Goal: Task Accomplishment & Management: Complete application form

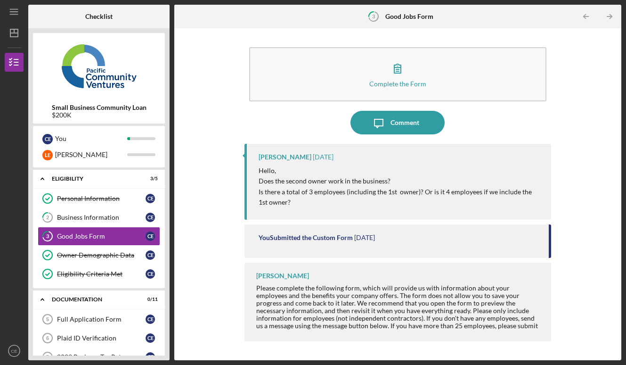
click at [201, 269] on div "Complete the Form Form Icon/Message Comment [PERSON_NAME] [DATE] Hello, Does th…" at bounding box center [398, 194] width 438 height 322
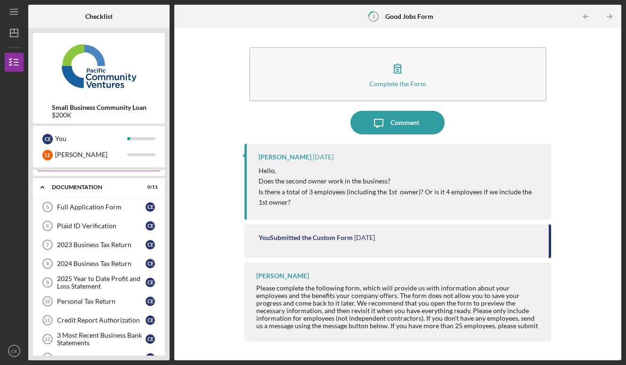
scroll to position [104, 0]
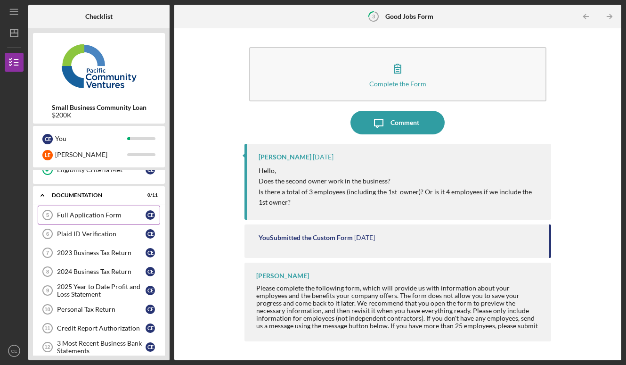
click at [102, 211] on link "Full Application Form 5 Full Application Form C E" at bounding box center [99, 214] width 122 height 19
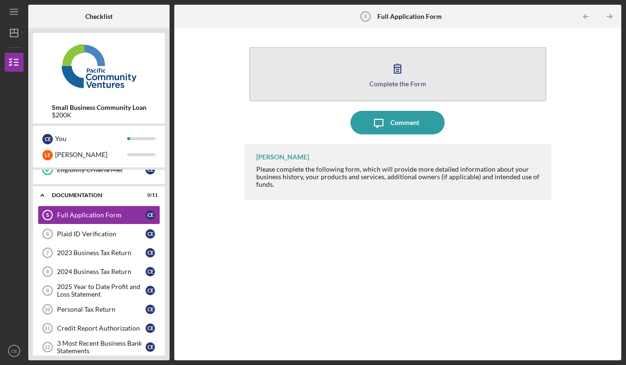
click at [401, 77] on icon "button" at bounding box center [398, 69] width 24 height 24
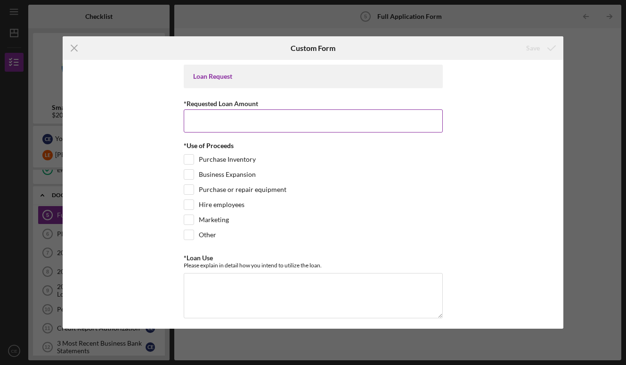
click at [398, 122] on input "*Requested Loan Amount" at bounding box center [313, 120] width 259 height 23
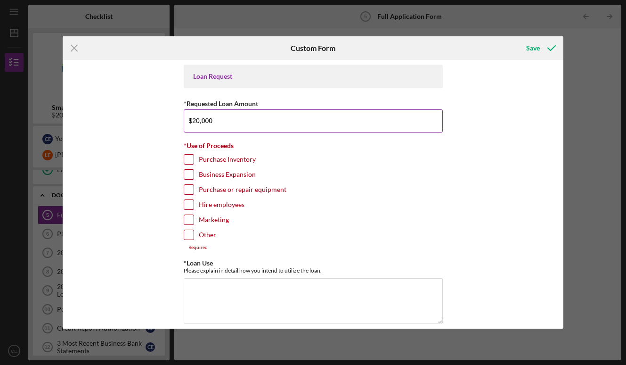
type input "$200,000"
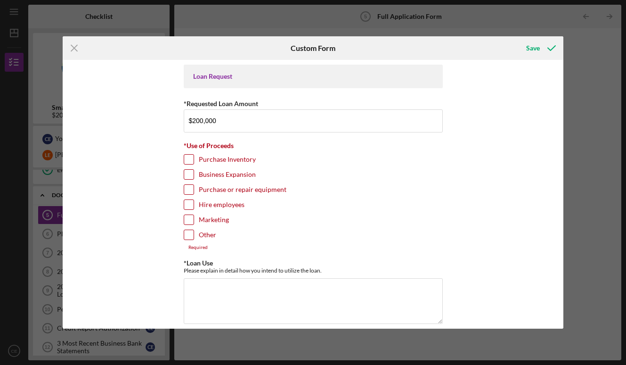
click at [212, 158] on label "Purchase Inventory" at bounding box center [227, 159] width 57 height 9
click at [194, 158] on input "Purchase Inventory" at bounding box center [188, 159] width 9 height 9
checkbox input "true"
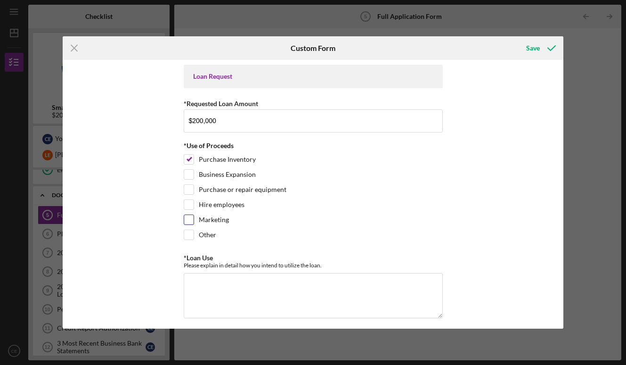
click at [206, 219] on label "Marketing" at bounding box center [214, 219] width 30 height 9
click at [194, 219] on input "Marketing" at bounding box center [188, 219] width 9 height 9
checkbox input "true"
click at [204, 233] on label "Other" at bounding box center [207, 234] width 17 height 9
click at [194, 233] on input "Other" at bounding box center [188, 234] width 9 height 9
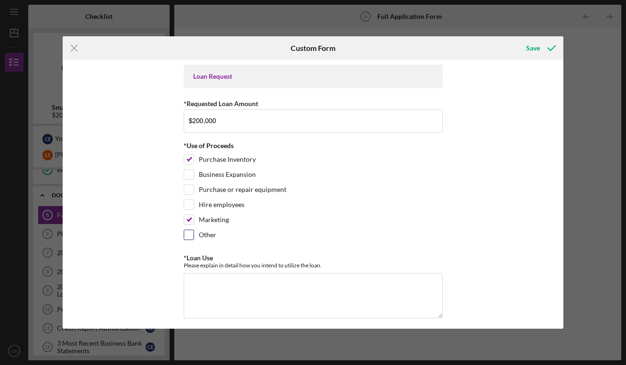
checkbox input "true"
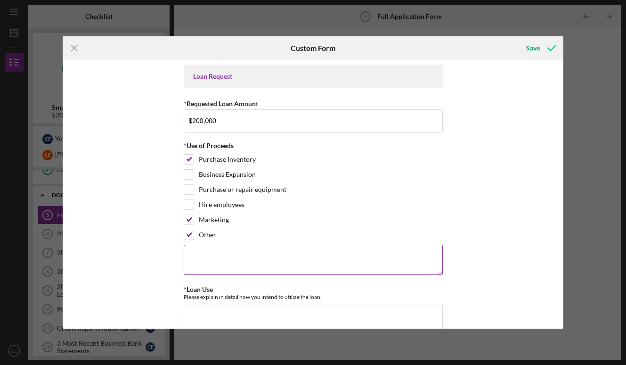
click at [238, 260] on textarea at bounding box center [313, 259] width 259 height 30
type textarea "Refinance existing debt"
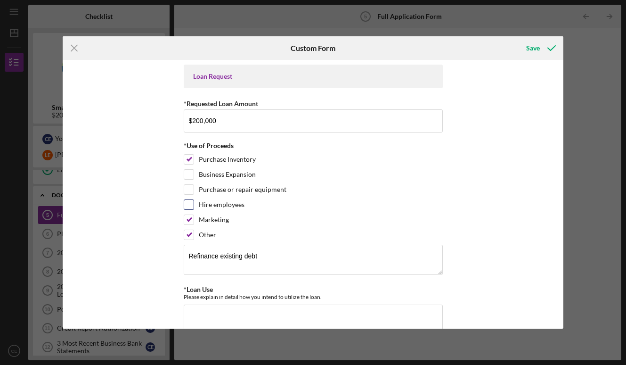
click at [191, 207] on input "Hire employees" at bounding box center [188, 204] width 9 height 9
checkbox input "true"
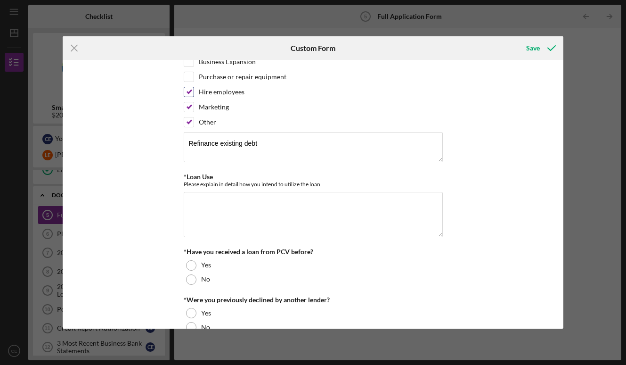
scroll to position [114, 0]
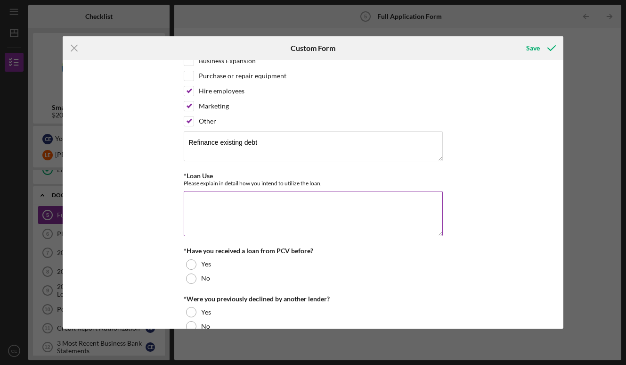
click at [262, 212] on textarea "*Loan Use" at bounding box center [313, 213] width 259 height 45
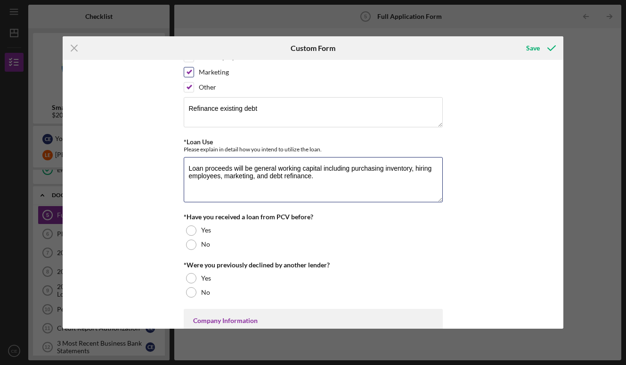
scroll to position [148, 0]
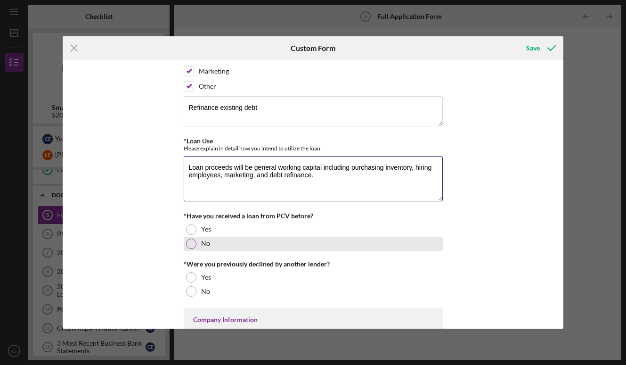
type textarea "Loan proceeds will be general working capital including purchasing inventory, h…"
click at [196, 244] on div "No" at bounding box center [313, 243] width 259 height 14
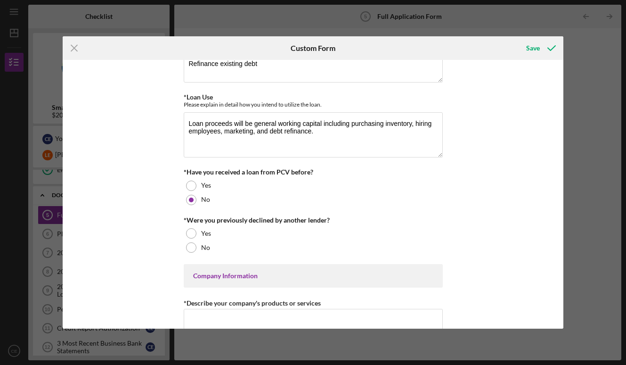
scroll to position [200, 0]
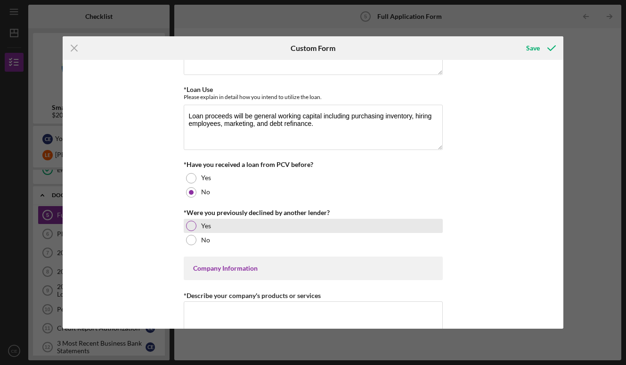
click at [194, 226] on div at bounding box center [191, 225] width 10 height 10
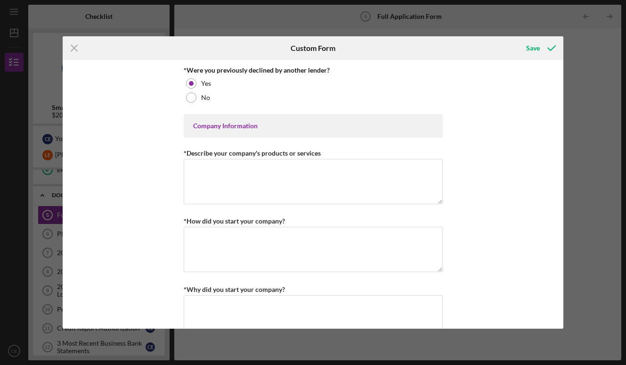
scroll to position [343, 0]
click at [311, 175] on textarea "*Describe your company's products or services" at bounding box center [313, 179] width 259 height 45
paste textarea "Kusina Ni Kuya is a an authentic Filipino restaurant offering fast food, to go,…"
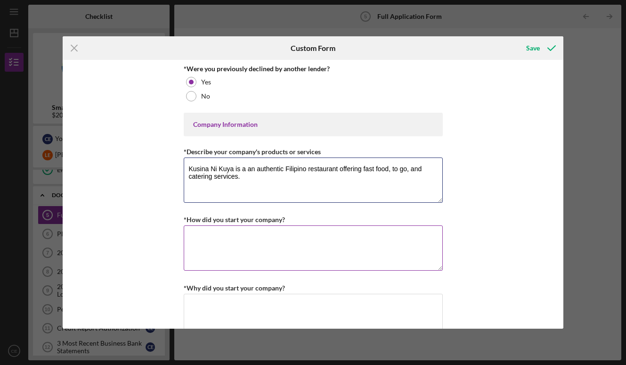
type textarea "Kusina Ni Kuya is a an authentic Filipino restaurant offering fast food, to go,…"
click at [273, 230] on textarea "*How did you start your company?" at bounding box center [313, 247] width 259 height 45
paste textarea "[PERSON_NAME] has a history of 8 years. Prior to the the ownership had a combin…"
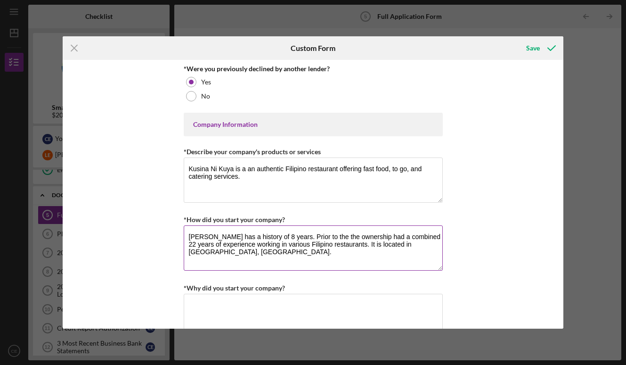
drag, startPoint x: 360, startPoint y: 243, endPoint x: 380, endPoint y: 252, distance: 21.1
click at [380, 252] on textarea "[PERSON_NAME] has a history of 8 years. Prior to the the ownership had a combin…" at bounding box center [313, 247] width 259 height 45
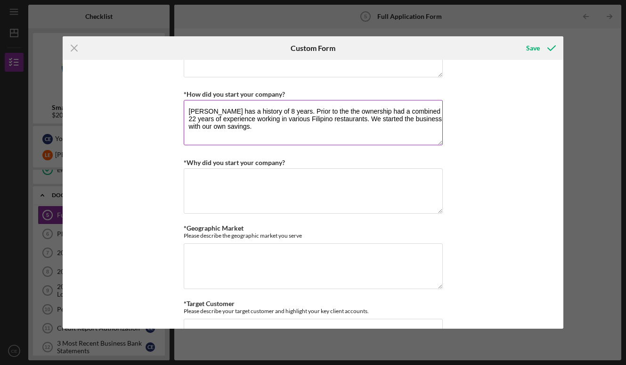
scroll to position [472, 0]
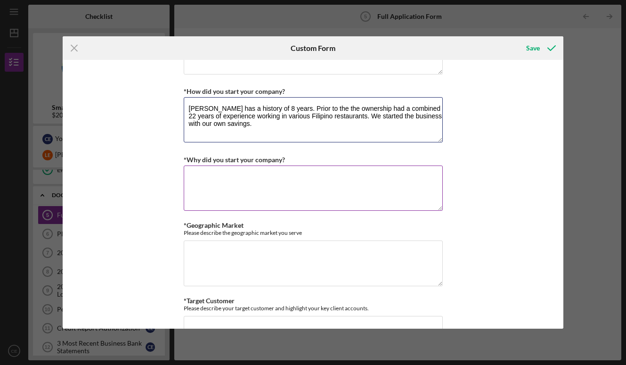
type textarea "[PERSON_NAME] has a history of 8 years. Prior to the the ownership had a combin…"
click at [364, 187] on textarea "*Why did you start your company?" at bounding box center [313, 187] width 259 height 45
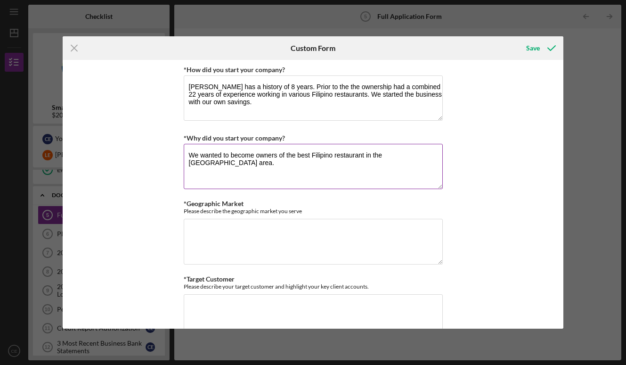
scroll to position [498, 0]
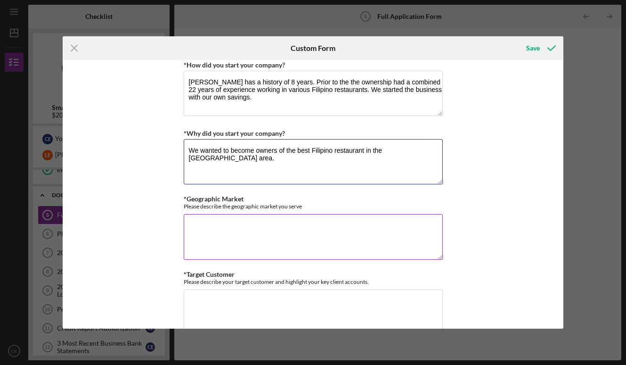
type textarea "We wanted to become owners of the best Filipino restaurant in the [GEOGRAPHIC_D…"
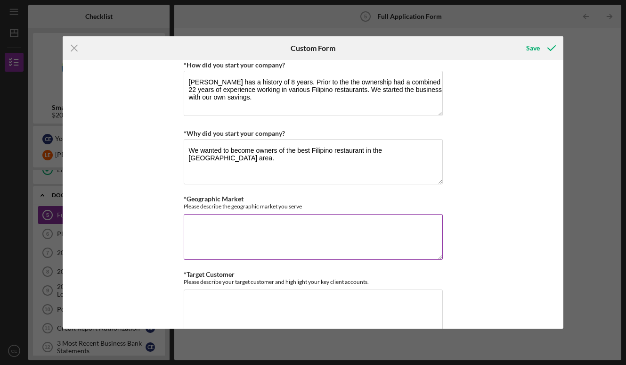
click at [291, 227] on textarea "*Geographic Market" at bounding box center [313, 236] width 259 height 45
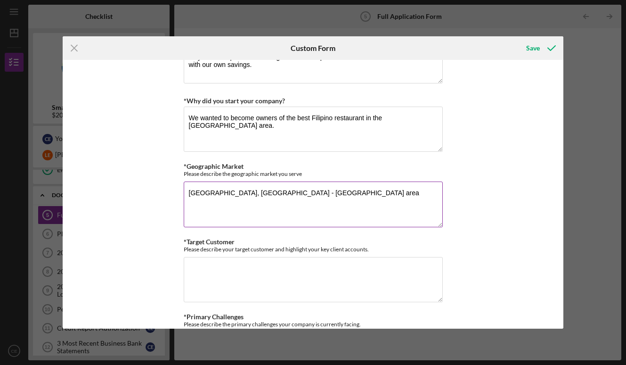
scroll to position [563, 0]
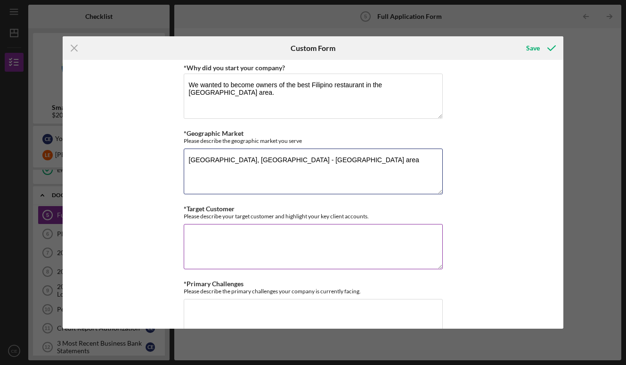
type textarea "[GEOGRAPHIC_DATA], [GEOGRAPHIC_DATA] - [GEOGRAPHIC_DATA] area"
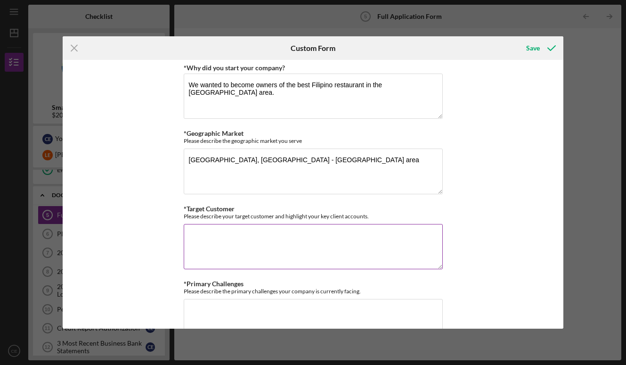
click at [292, 241] on textarea "*Target Customer" at bounding box center [313, 246] width 259 height 45
click at [251, 234] on textarea "Target customer is inviduals and families as well as" at bounding box center [313, 246] width 259 height 45
click at [367, 226] on textarea "Target customer is individuals and families as well as" at bounding box center [313, 246] width 259 height 45
click at [366, 232] on textarea "Target customer is individuals and families as well as" at bounding box center [313, 246] width 259 height 45
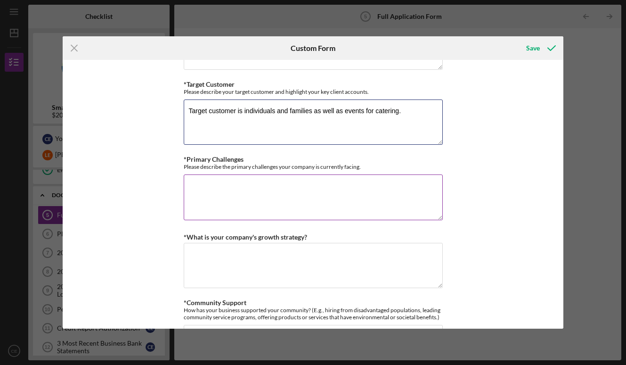
scroll to position [689, 0]
type textarea "Target customer is individuals and families as well as events for catering."
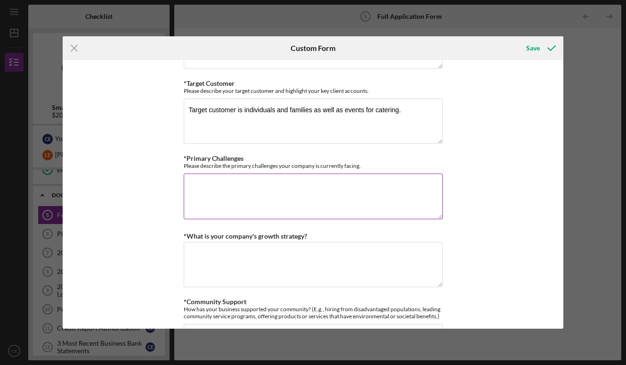
click at [340, 182] on textarea "*Primary Challenges" at bounding box center [313, 195] width 259 height 45
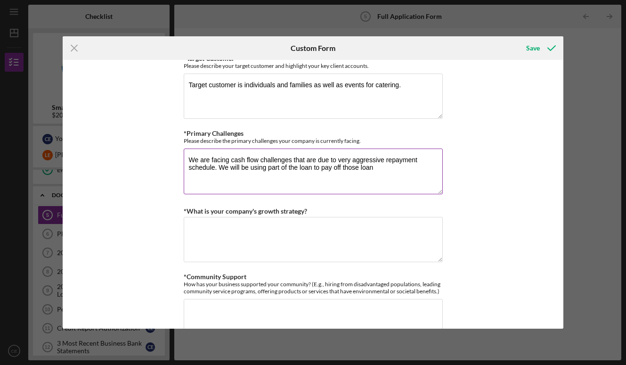
scroll to position [753, 0]
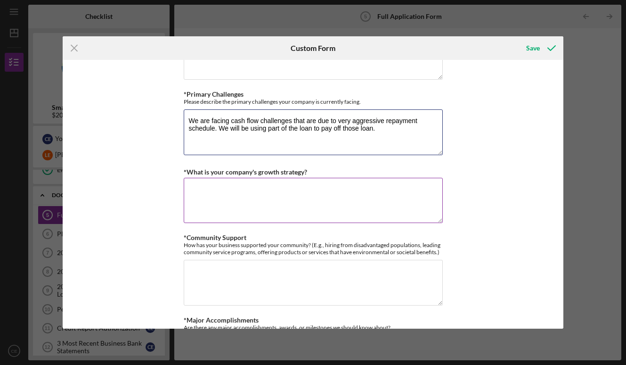
type textarea "We are facing cash flow challenges that are due to very aggressive repayment sc…"
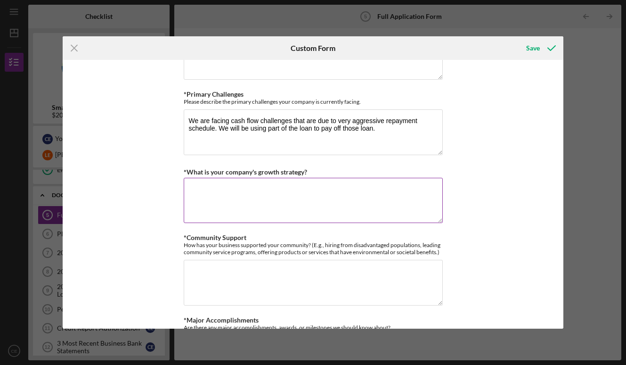
click at [260, 206] on textarea "*What is your company's growth strategy?" at bounding box center [313, 200] width 259 height 45
drag, startPoint x: 393, startPoint y: 189, endPoint x: 456, endPoint y: 200, distance: 63.6
click at [456, 200] on div "Loan Request *Requested Loan Amount $200,000 *Use of Proceeds Purchase Inventor…" at bounding box center [313, 194] width 501 height 268
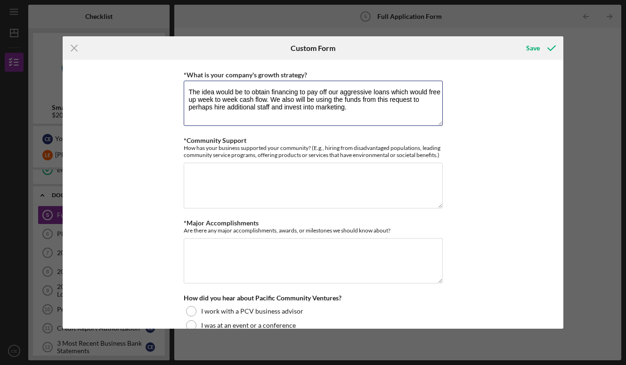
scroll to position [862, 0]
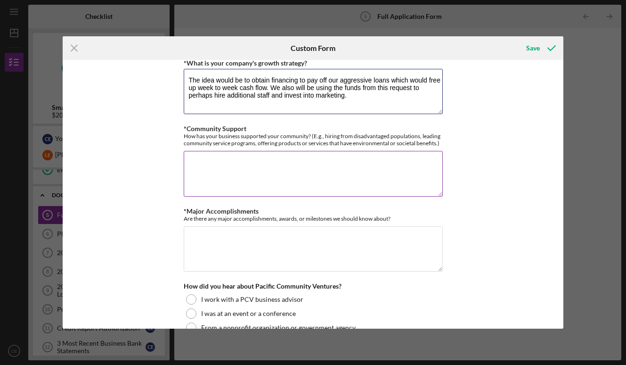
type textarea "The idea would be to obtain financing to pay off our aggressive loans which wou…"
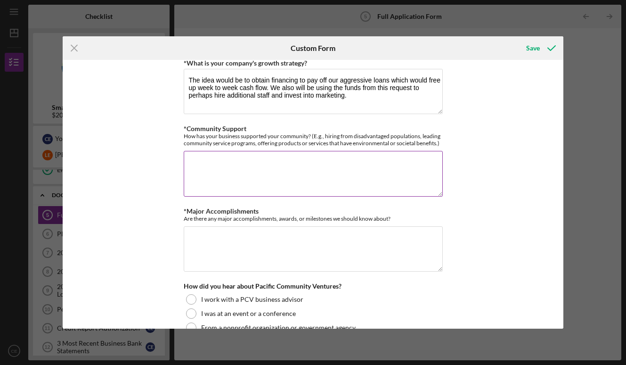
click at [377, 180] on textarea "*Community Support" at bounding box center [313, 173] width 259 height 45
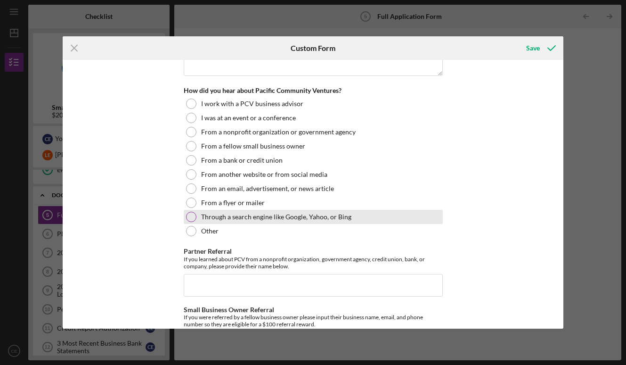
scroll to position [1059, 0]
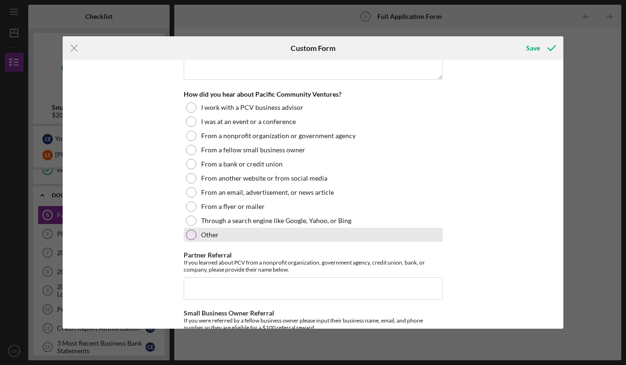
click at [195, 228] on div "Other" at bounding box center [313, 235] width 259 height 14
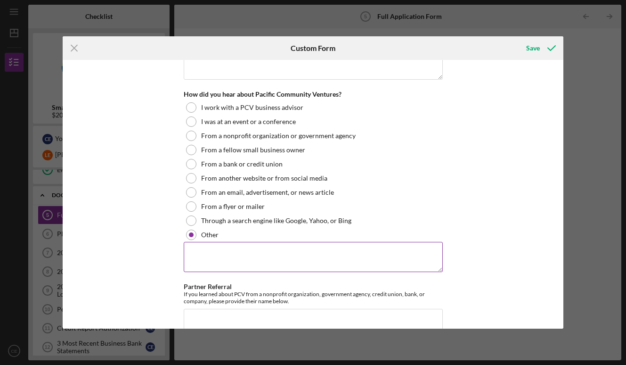
click at [206, 249] on textarea at bounding box center [313, 257] width 259 height 30
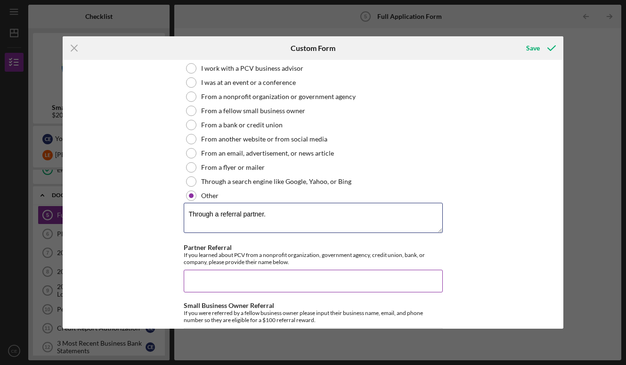
scroll to position [1103, 0]
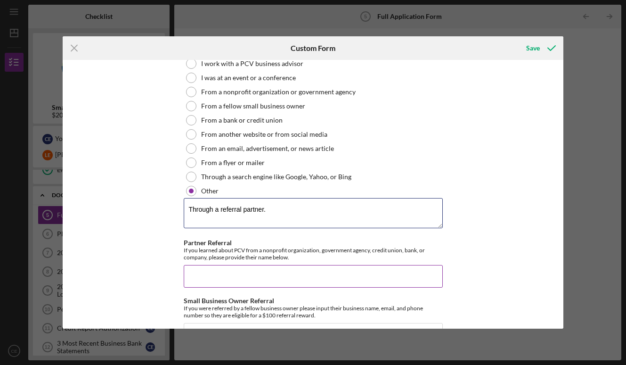
type textarea "Through a referral partner."
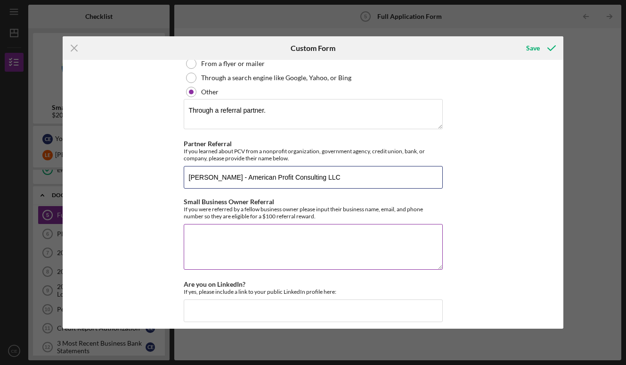
scroll to position [1204, 0]
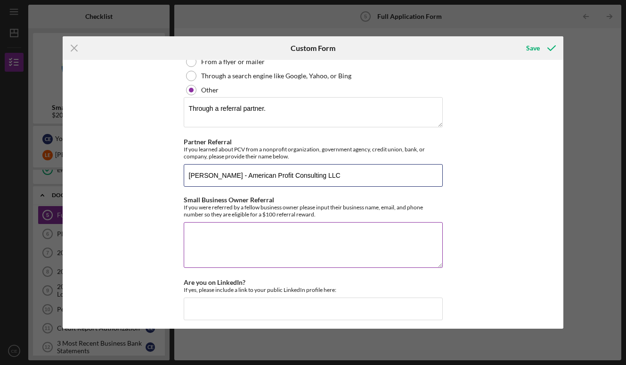
type input "[PERSON_NAME] - American Profit Consulting LLC"
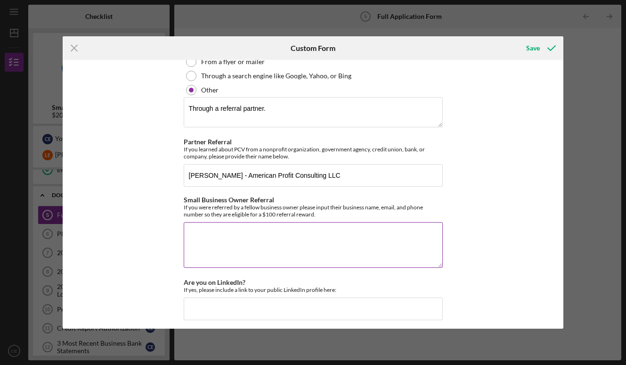
click at [206, 233] on textarea "Small Business Owner Referral" at bounding box center [313, 244] width 259 height 45
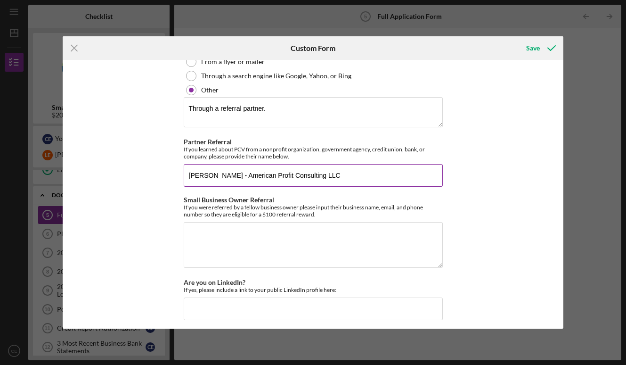
click at [372, 172] on input "[PERSON_NAME] - American Profit Consulting LLC" at bounding box center [313, 175] width 259 height 23
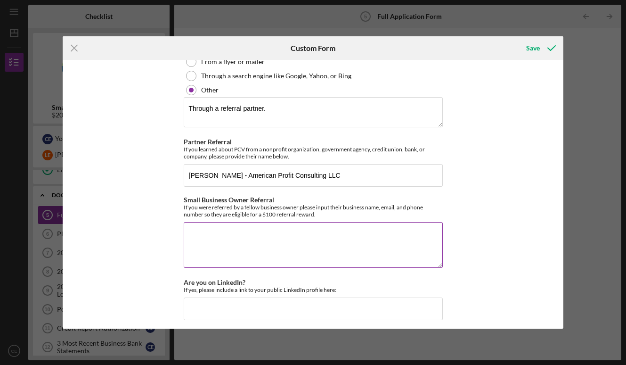
click at [270, 222] on textarea "Small Business Owner Referral" at bounding box center [313, 244] width 259 height 45
paste textarea "[PERSON_NAME] - American Profit Consulting LLC"
drag, startPoint x: 264, startPoint y: 231, endPoint x: 176, endPoint y: 230, distance: 88.1
click at [176, 230] on div "Loan Request *Requested Loan Amount $200,000 *Use of Proceeds Purchase Inventor…" at bounding box center [313, 194] width 501 height 268
click at [294, 231] on textarea "American Profit Consulting LLC" at bounding box center [313, 244] width 259 height 45
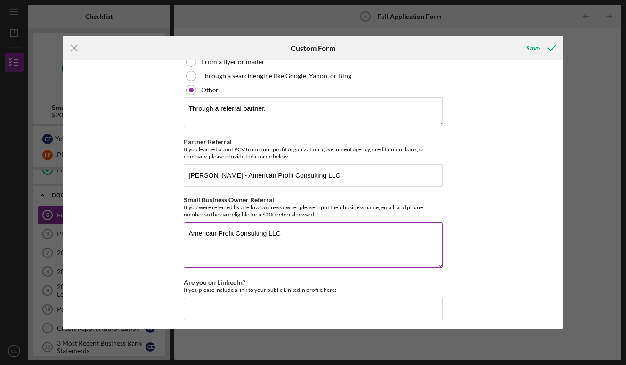
paste textarea "[PERSON_NAME] -"
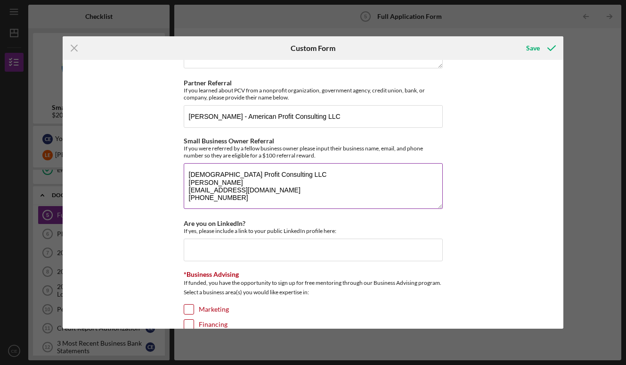
scroll to position [1277, 0]
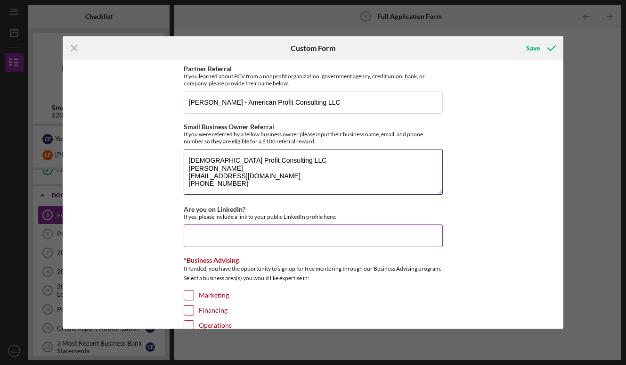
type textarea "[DEMOGRAPHIC_DATA] Profit Consulting LLC [PERSON_NAME] [EMAIL_ADDRESS][DOMAIN_N…"
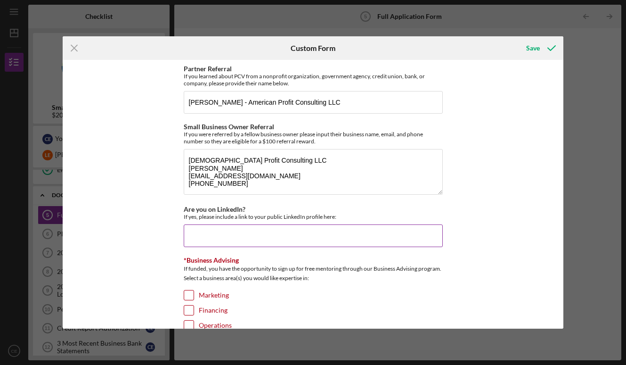
click at [281, 227] on input "Are you on LinkedIn?" at bounding box center [313, 235] width 259 height 23
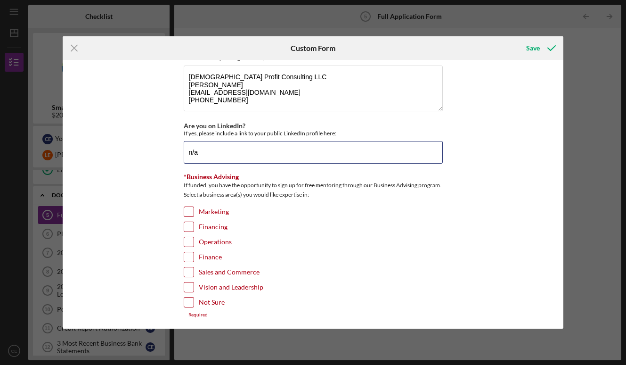
scroll to position [1360, 0]
type input "n/a"
click at [187, 208] on input "Marketing" at bounding box center [188, 211] width 9 height 9
checkbox input "true"
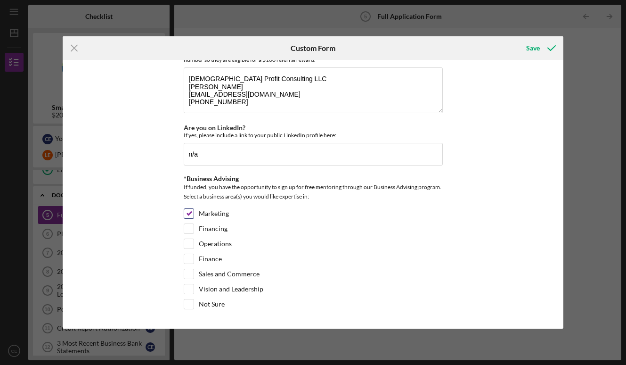
scroll to position [1354, 0]
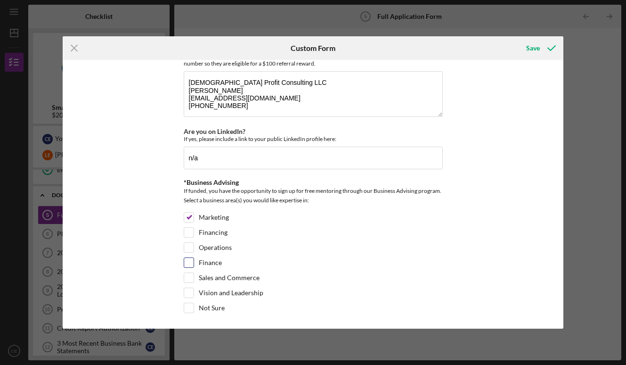
click at [184, 259] on input "Finance" at bounding box center [188, 262] width 9 height 9
checkbox input "true"
click at [191, 275] on input "Sales and Commerce" at bounding box center [188, 277] width 9 height 9
checkbox input "true"
click at [189, 289] on input "Vision and Leadership" at bounding box center [188, 292] width 9 height 9
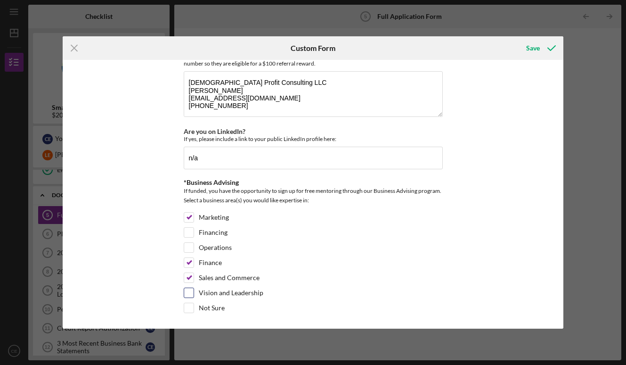
checkbox input "true"
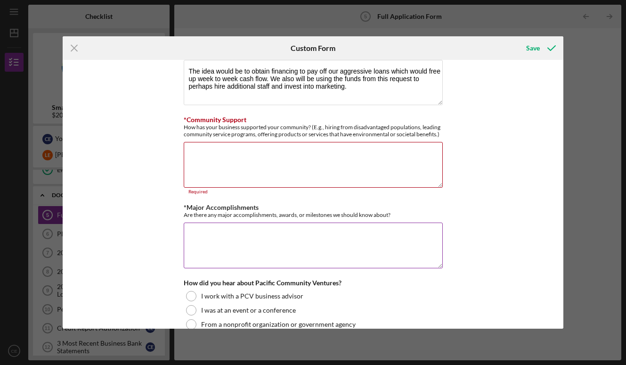
scroll to position [860, 0]
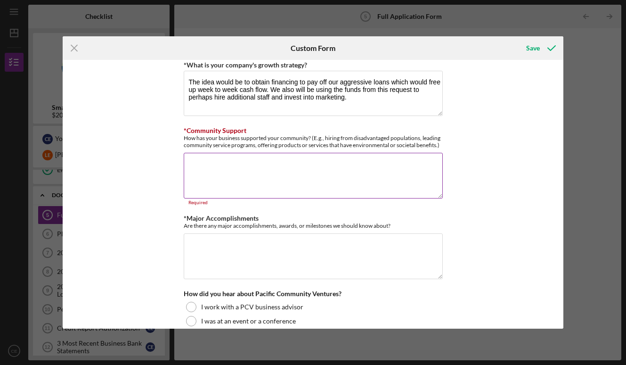
click at [281, 180] on textarea "*Community Support" at bounding box center [313, 175] width 259 height 45
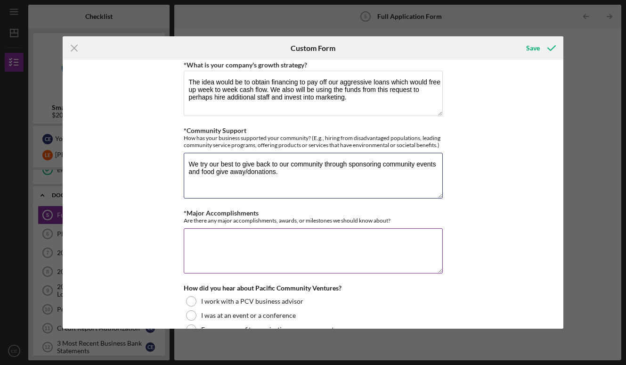
type textarea "We try our best to give back to our community through sponsoring community even…"
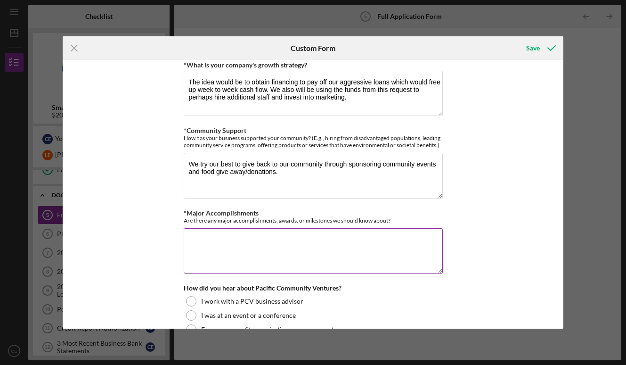
click at [267, 234] on textarea "*Major Accomplishments" at bounding box center [313, 250] width 259 height 45
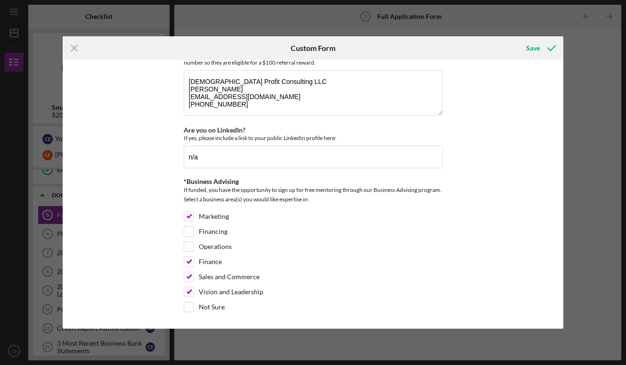
scroll to position [1349, 0]
type textarea "We feel opening and starting any business is a major accomplishment but getting…"
click at [539, 47] on div "Save" at bounding box center [533, 48] width 14 height 19
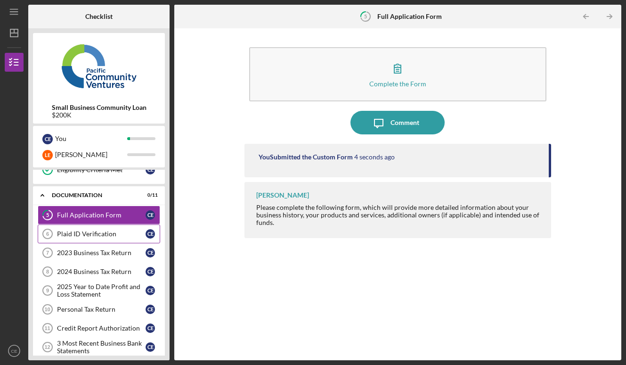
click at [110, 239] on link "Plaid ID Verification 6 Plaid ID Verification C E" at bounding box center [99, 233] width 122 height 19
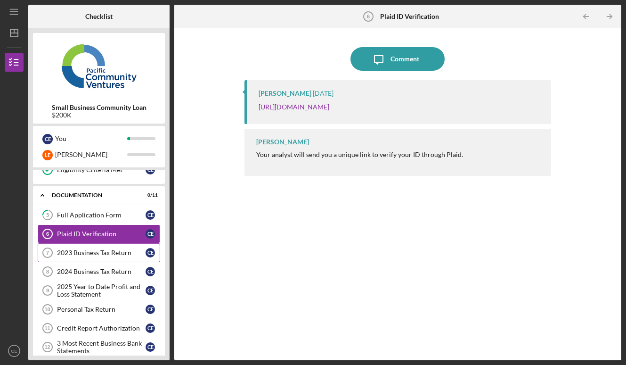
click at [102, 252] on div "2023 Business Tax Return" at bounding box center [101, 253] width 89 height 8
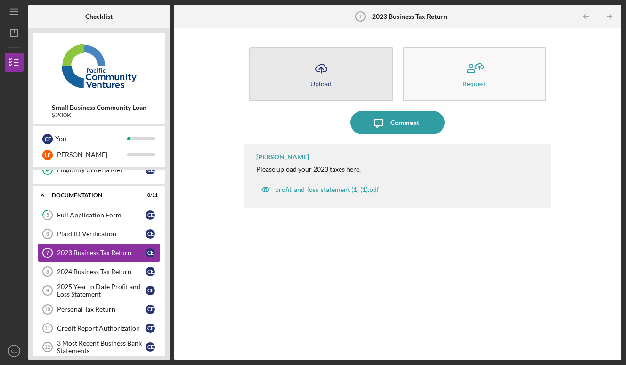
click at [304, 66] on button "Icon/Upload Upload" at bounding box center [321, 74] width 144 height 54
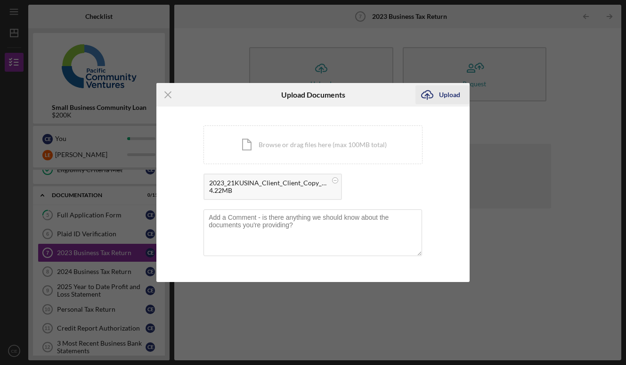
click at [455, 90] on div "Upload" at bounding box center [449, 94] width 21 height 19
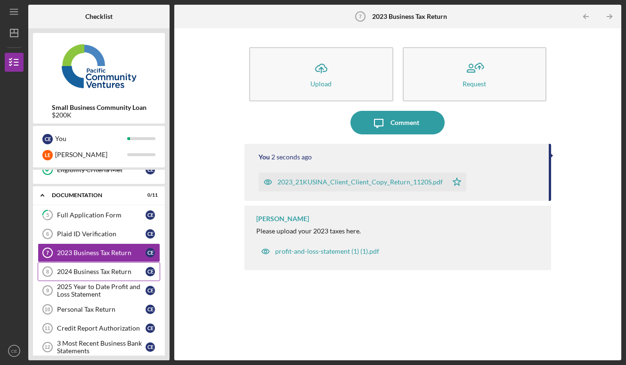
click at [82, 270] on div "2024 Business Tax Return" at bounding box center [101, 272] width 89 height 8
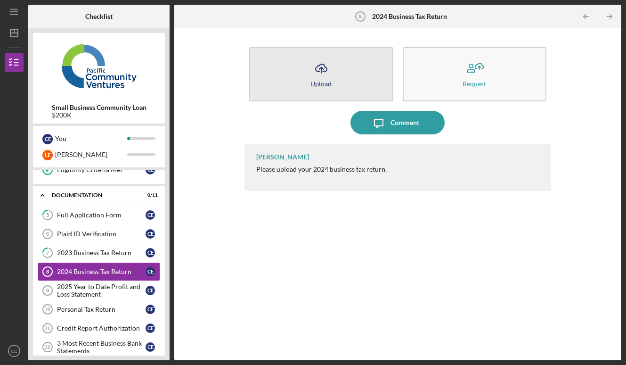
click at [344, 68] on button "Icon/Upload Upload" at bounding box center [321, 74] width 144 height 54
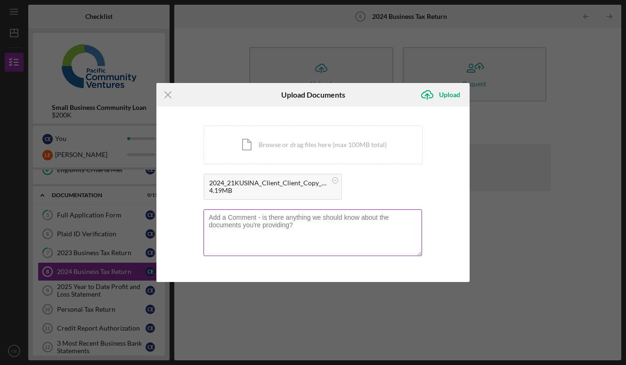
click at [271, 225] on textarea at bounding box center [313, 232] width 219 height 46
type textarea "passcode for both 2023 and 2024 is 8984."
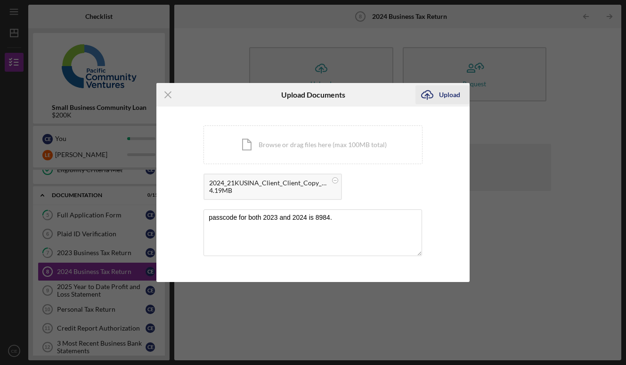
click at [448, 94] on div "Upload" at bounding box center [449, 94] width 21 height 19
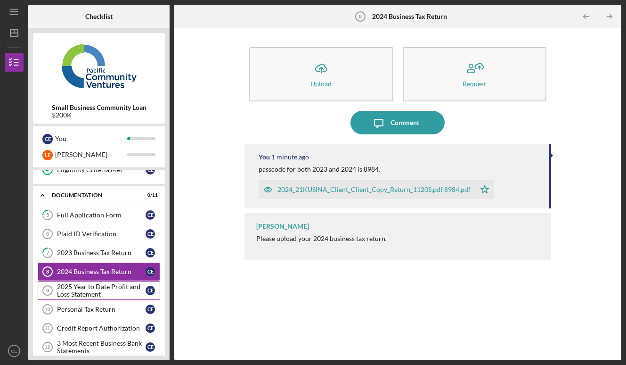
click at [83, 290] on div "2025 Year to Date Profit and Loss Statement" at bounding box center [101, 290] width 89 height 15
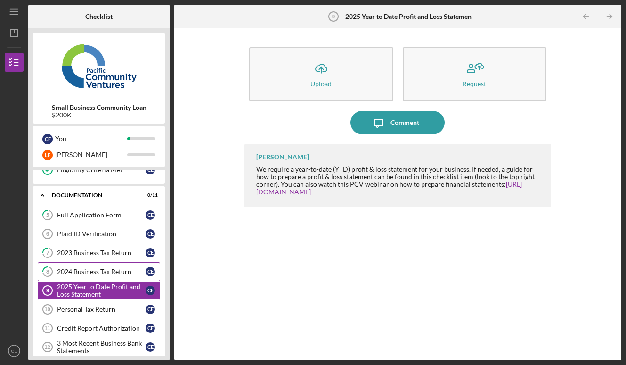
click at [93, 278] on link "8 2024 Business Tax Return C E" at bounding box center [99, 271] width 122 height 19
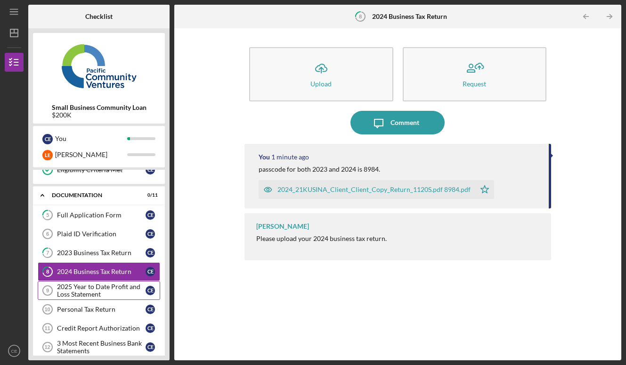
click at [95, 287] on div "2025 Year to Date Profit and Loss Statement" at bounding box center [101, 290] width 89 height 15
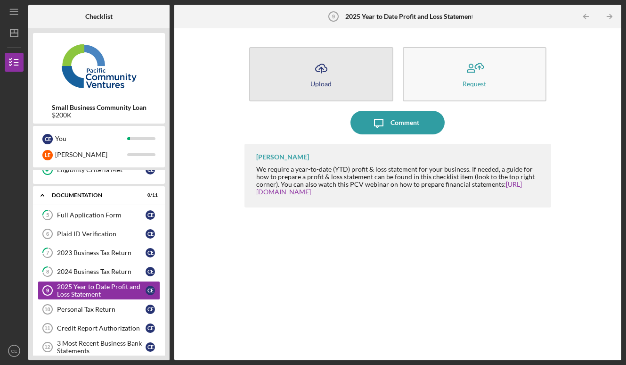
click at [316, 68] on icon "button" at bounding box center [321, 67] width 11 height 7
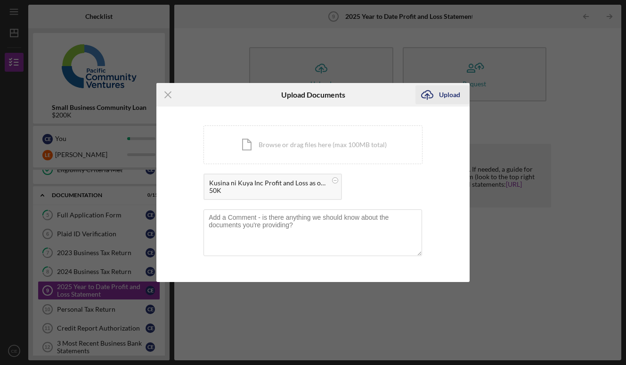
click at [440, 94] on div "Upload" at bounding box center [449, 94] width 21 height 19
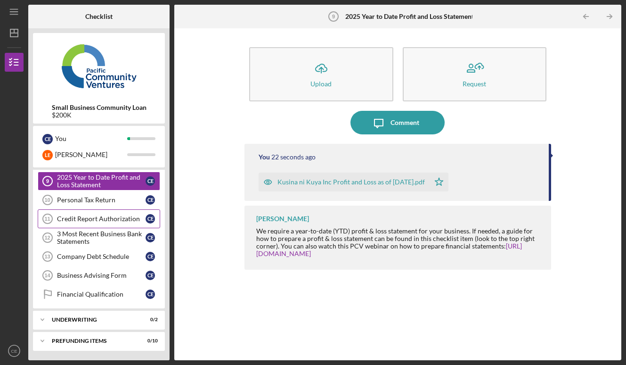
scroll to position [213, 0]
click at [93, 204] on link "Personal Tax Return 10 Personal Tax Return C E" at bounding box center [99, 199] width 122 height 19
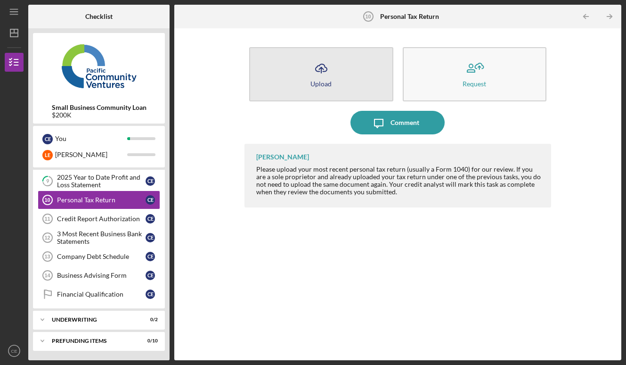
click at [325, 65] on icon "Icon/Upload" at bounding box center [322, 69] width 24 height 24
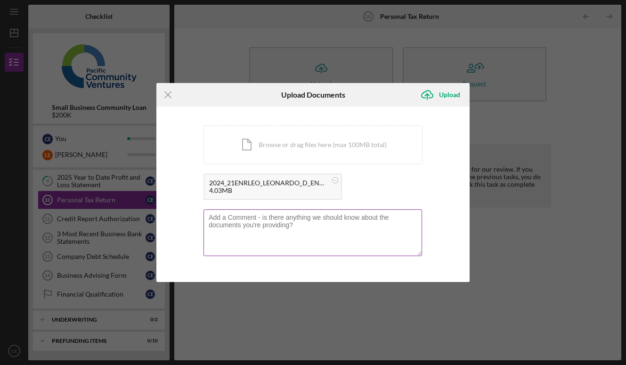
click at [279, 227] on textarea at bounding box center [313, 232] width 219 height 46
type textarea "passcode is 9129"
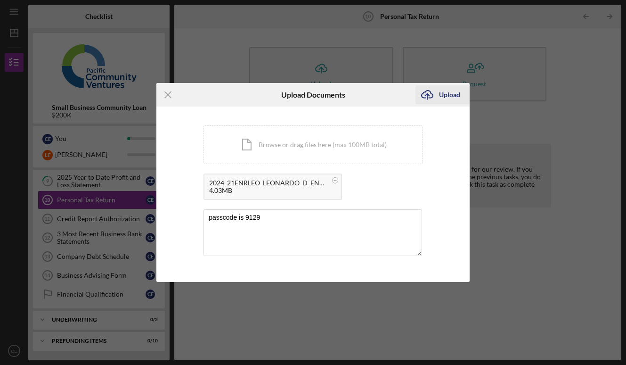
click at [449, 91] on div "Upload" at bounding box center [449, 94] width 21 height 19
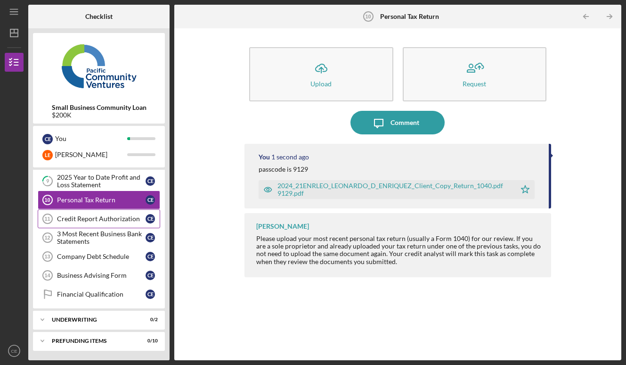
click at [109, 219] on div "Credit Report Authorization" at bounding box center [101, 219] width 89 height 8
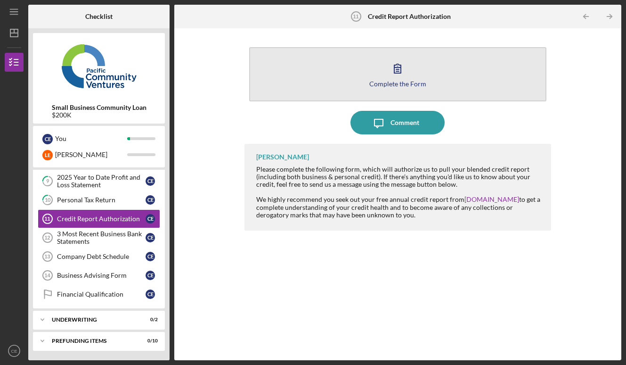
click at [396, 69] on icon "button" at bounding box center [398, 69] width 24 height 24
click at [399, 68] on icon "button" at bounding box center [397, 68] width 7 height 9
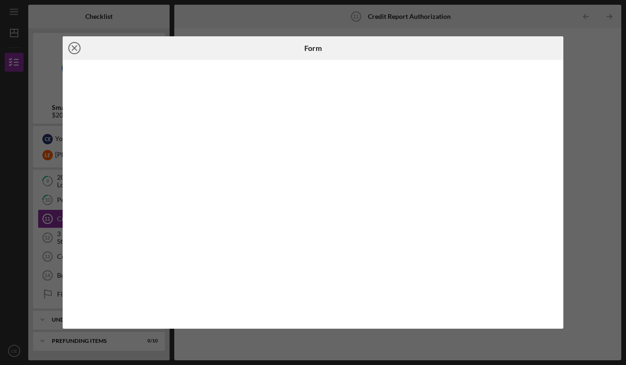
click at [79, 48] on icon "Icon/Close" at bounding box center [75, 48] width 24 height 24
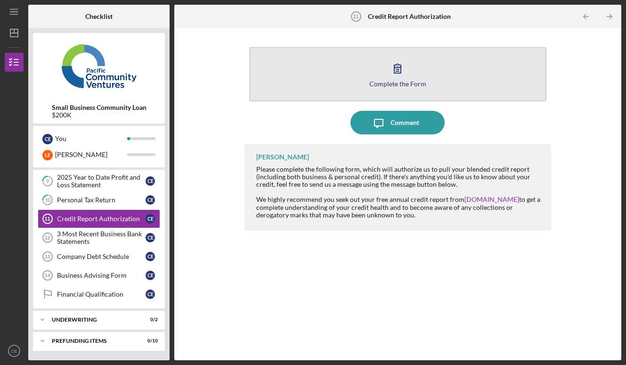
click at [354, 72] on button "Complete the Form Form" at bounding box center [397, 74] width 297 height 54
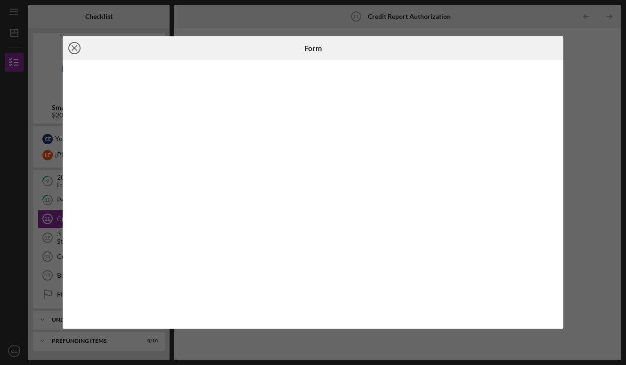
click at [76, 50] on line at bounding box center [74, 48] width 5 height 5
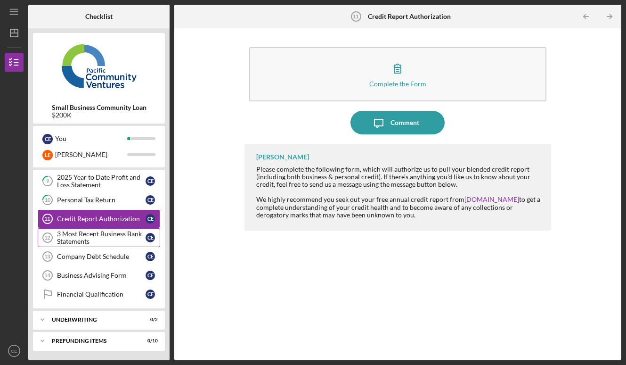
click at [85, 239] on div "3 Most Recent Business Bank Statements" at bounding box center [101, 237] width 89 height 15
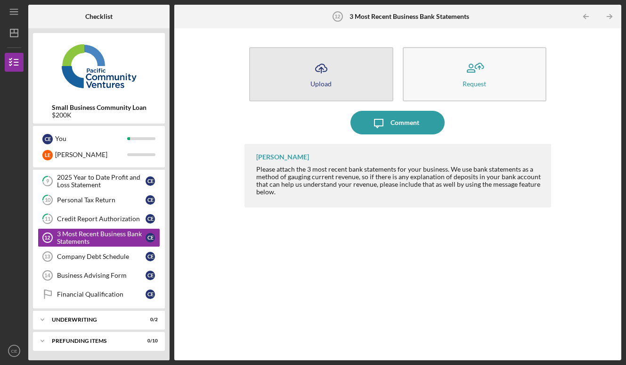
click at [334, 69] on button "Icon/Upload Upload" at bounding box center [321, 74] width 144 height 54
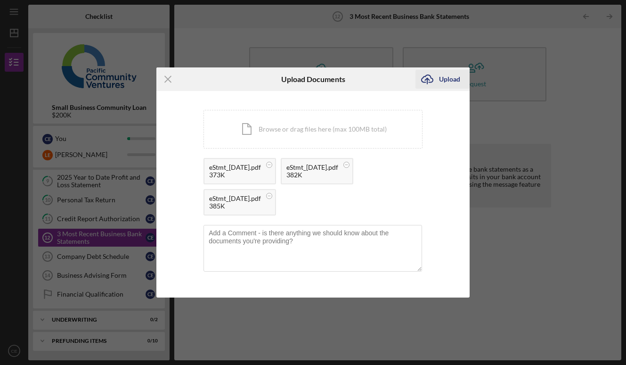
click at [434, 80] on icon "Icon/Upload" at bounding box center [427, 79] width 24 height 24
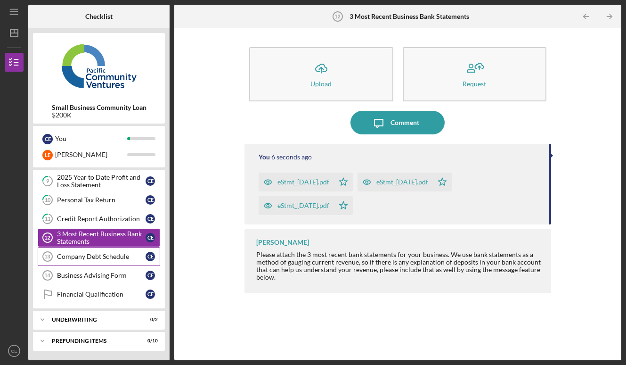
click at [110, 257] on div "Company Debt Schedule" at bounding box center [101, 257] width 89 height 8
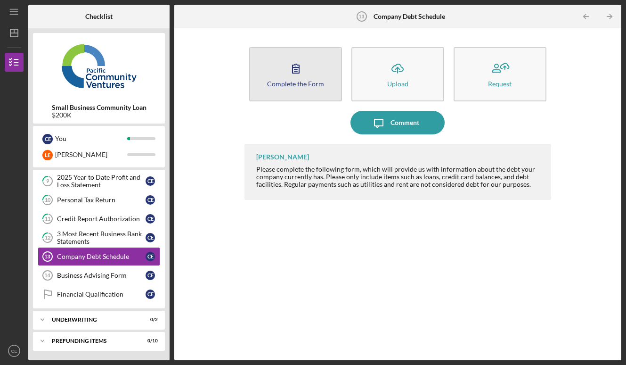
click at [266, 80] on button "Complete the Form Form" at bounding box center [295, 74] width 93 height 54
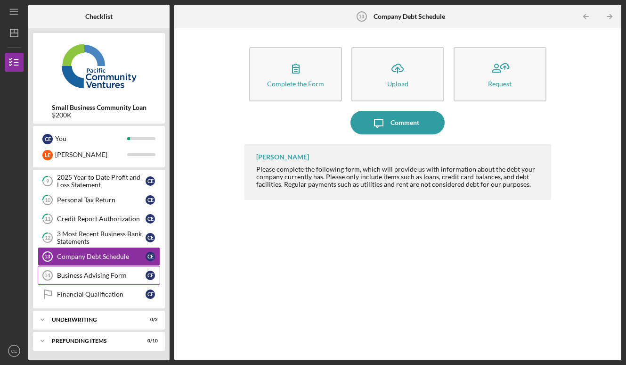
click at [84, 277] on div "Business Advising Form" at bounding box center [101, 275] width 89 height 8
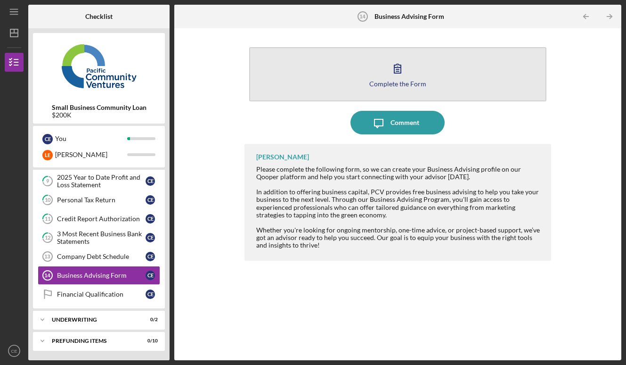
click at [384, 79] on button "Complete the Form Form" at bounding box center [397, 74] width 297 height 54
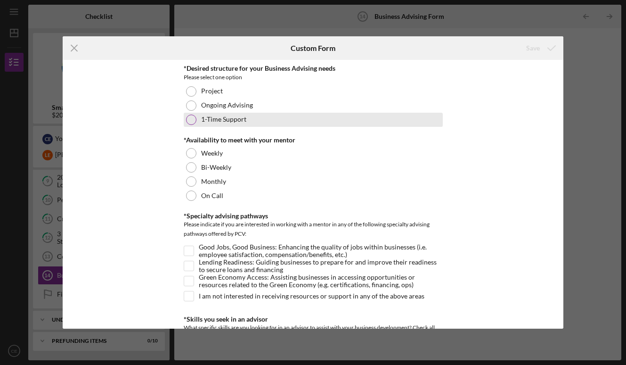
click at [239, 116] on label "1-Time Support" at bounding box center [223, 119] width 45 height 8
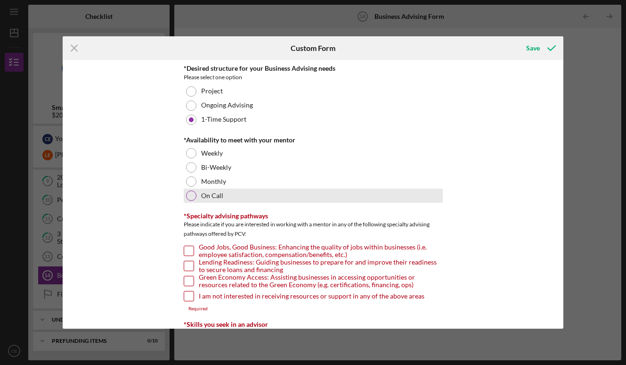
click at [218, 194] on label "On Call" at bounding box center [212, 196] width 22 height 8
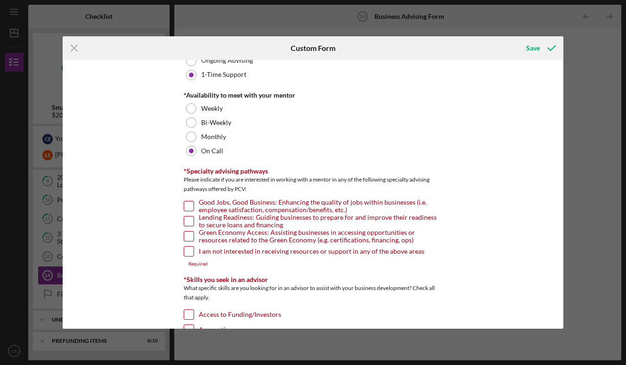
scroll to position [49, 0]
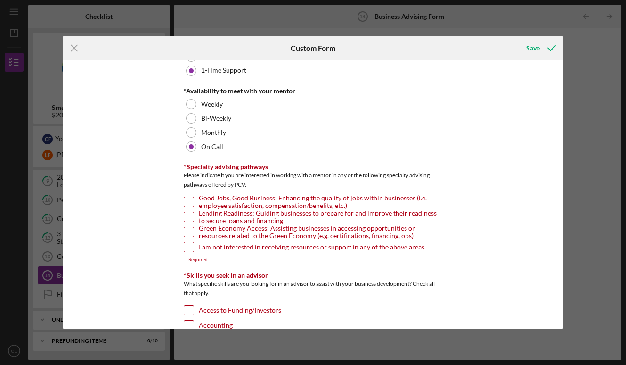
click at [189, 217] on input "Lending Readiness: Guiding businesses to prepare for and improve their readines…" at bounding box center [188, 216] width 9 height 9
checkbox input "true"
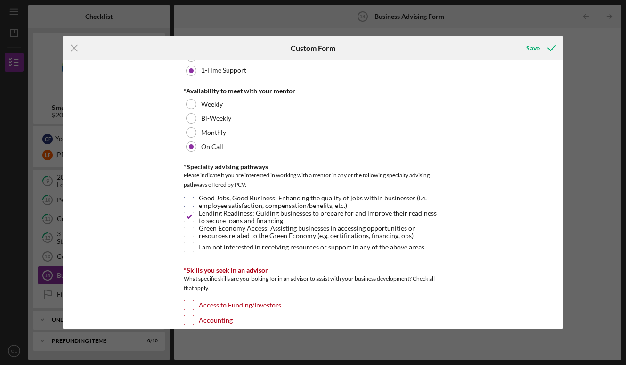
click at [188, 204] on input "Good Jobs, Good Business: Enhancing the quality of jobs within businesses (i.e.…" at bounding box center [188, 201] width 9 height 9
click at [188, 206] on input "Good Jobs, Good Business: Enhancing the quality of jobs within businesses (i.e.…" at bounding box center [188, 201] width 9 height 9
checkbox input "false"
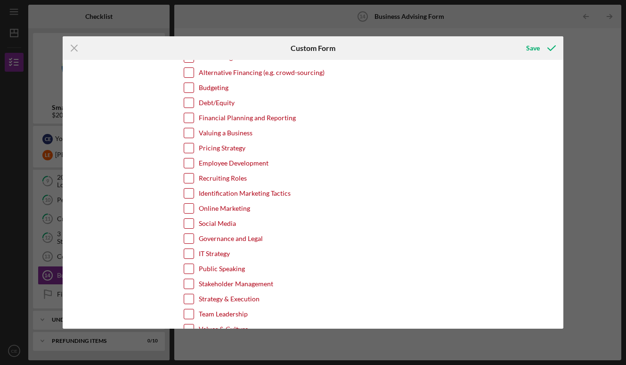
scroll to position [312, 0]
click at [243, 208] on label "Online Marketing" at bounding box center [224, 207] width 51 height 9
click at [194, 208] on input "Online Marketing" at bounding box center [188, 207] width 9 height 9
checkbox input "true"
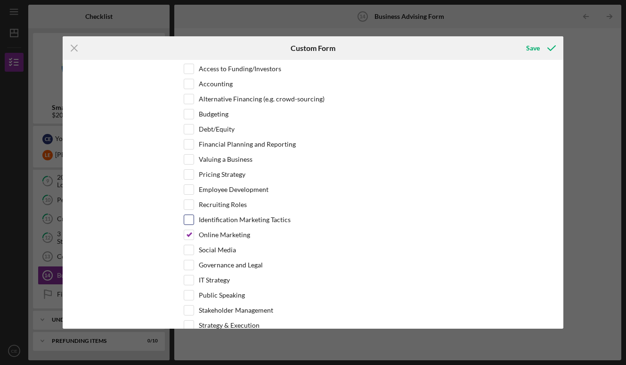
scroll to position [277, 0]
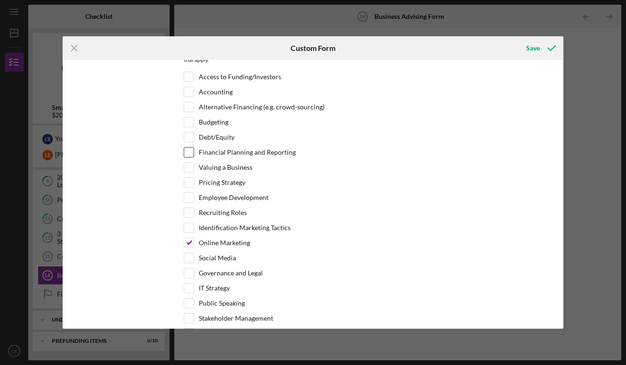
click at [246, 155] on label "Financial Planning and Reporting" at bounding box center [247, 151] width 97 height 9
click at [194, 155] on input "Financial Planning and Reporting" at bounding box center [188, 151] width 9 height 9
checkbox input "true"
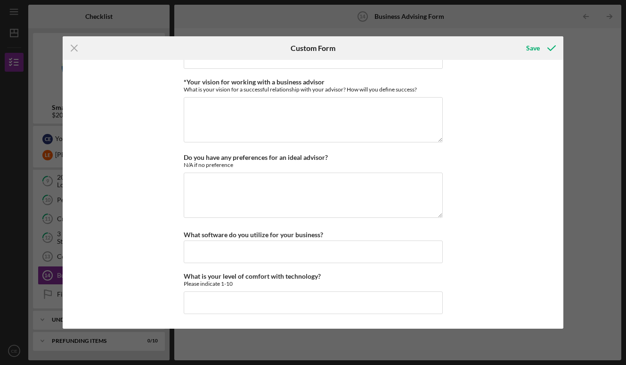
scroll to position [849, 0]
click at [229, 121] on textarea "*Your vision for working with a business advisor" at bounding box center [313, 120] width 259 height 45
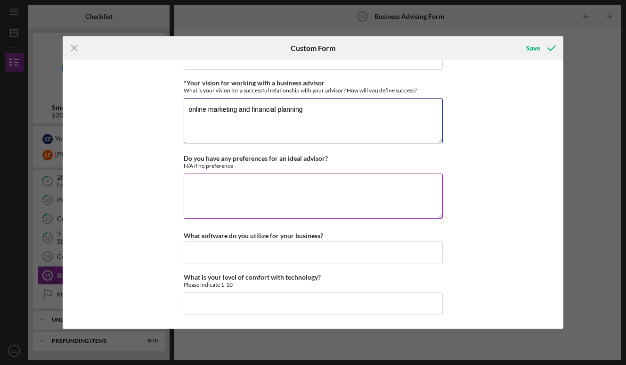
type textarea "online marketing and financial planning"
click at [215, 189] on textarea "Do you have any preferences for an ideal advisor?" at bounding box center [313, 195] width 259 height 45
type textarea "n/a"
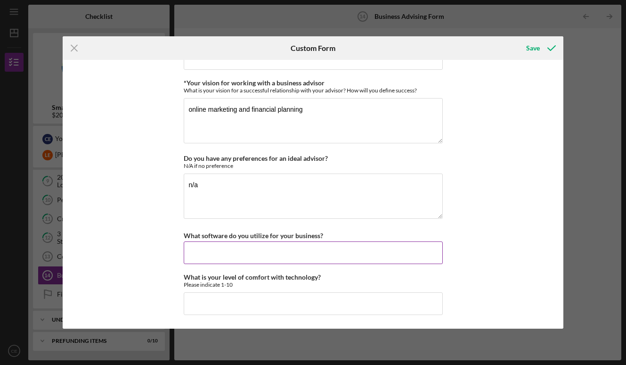
click at [251, 262] on input "What software do you utilize for your business?" at bounding box center [313, 252] width 259 height 23
type input "Clover Payment Systems"
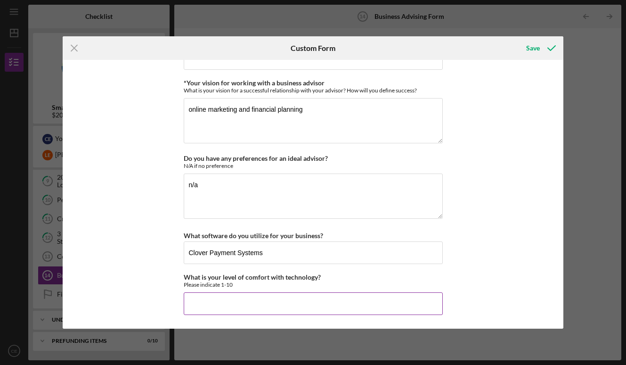
click at [261, 298] on input "What is your level of comfort with technology?" at bounding box center [313, 303] width 259 height 23
type input "4"
click at [539, 43] on div "Save" at bounding box center [533, 48] width 14 height 19
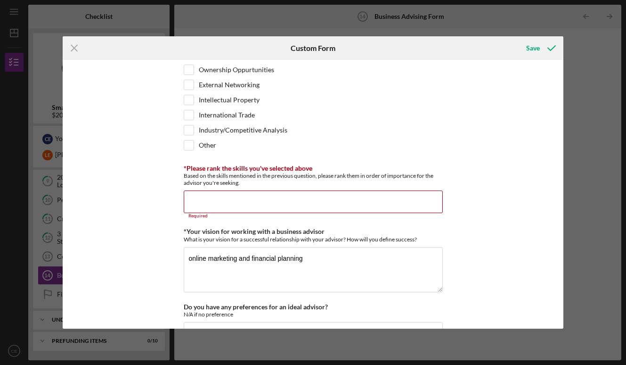
scroll to position [705, 0]
drag, startPoint x: 311, startPoint y: 261, endPoint x: 159, endPoint y: 253, distance: 152.3
click at [159, 253] on div "*Desired structure for your Business Advising needs Please select one option Pr…" at bounding box center [313, 194] width 501 height 268
click at [232, 198] on input "*Please rank the skills you've selected above" at bounding box center [313, 202] width 259 height 23
paste input "online marketing and financial planning"
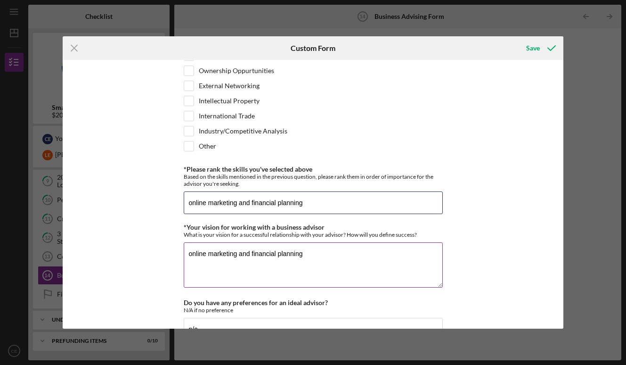
type input "online marketing and financial planning"
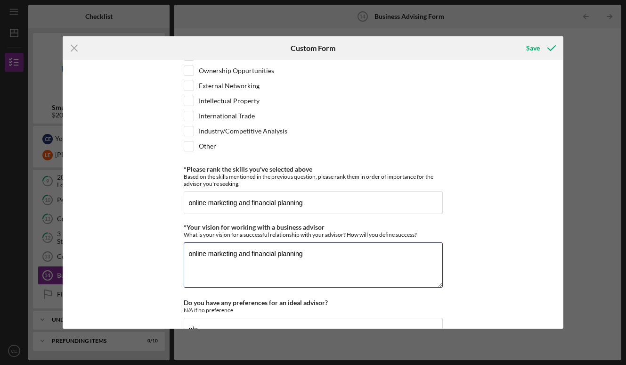
drag, startPoint x: 314, startPoint y: 254, endPoint x: 126, endPoint y: 245, distance: 188.2
click at [126, 245] on div "*Desired structure for your Business Advising needs Please select one option Pr…" at bounding box center [313, 194] width 501 height 268
type textarea "improved marketing skills and financial planning for a better future."
click at [543, 53] on icon "submit" at bounding box center [552, 48] width 24 height 24
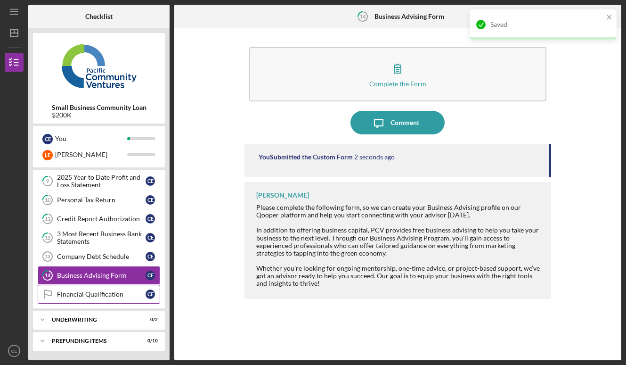
click at [87, 293] on div "Financial Qualification" at bounding box center [101, 294] width 89 height 8
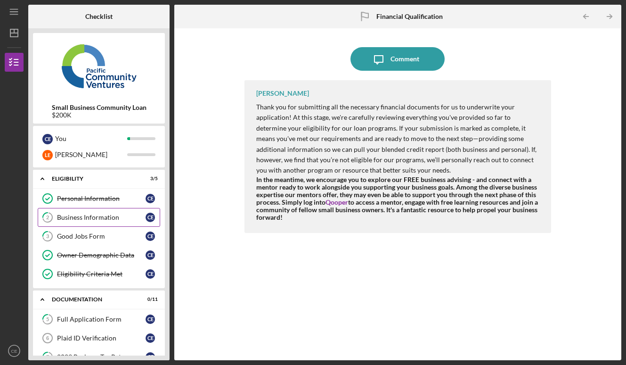
click at [121, 222] on link "2 Business Information C E" at bounding box center [99, 217] width 122 height 19
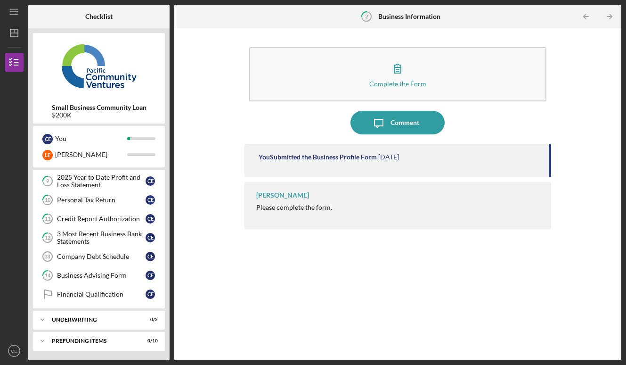
scroll to position [213, 0]
click at [106, 295] on div "Financial Qualification" at bounding box center [101, 294] width 89 height 8
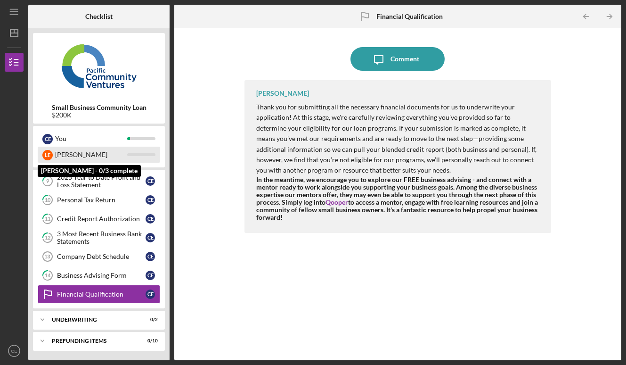
click at [90, 151] on div "[PERSON_NAME]" at bounding box center [91, 155] width 72 height 16
click at [95, 153] on div "[PERSON_NAME]" at bounding box center [91, 155] width 72 height 16
